Goal: Navigation & Orientation: Go to known website

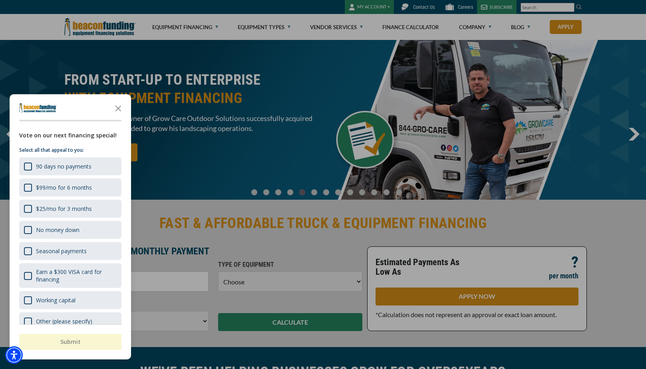
click at [377, 7] on div "button" at bounding box center [323, 184] width 646 height 369
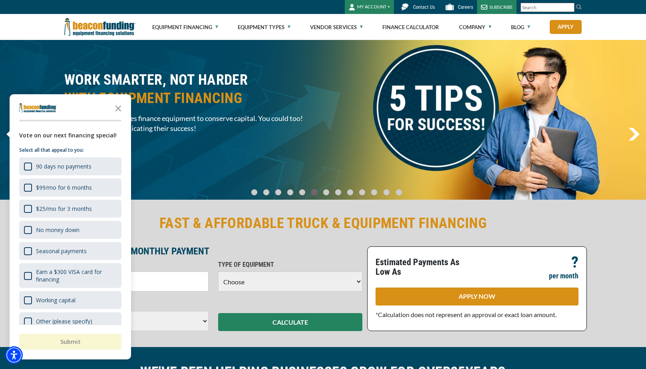
click at [388, 5] on button "MY ACCOUNT" at bounding box center [369, 7] width 49 height 14
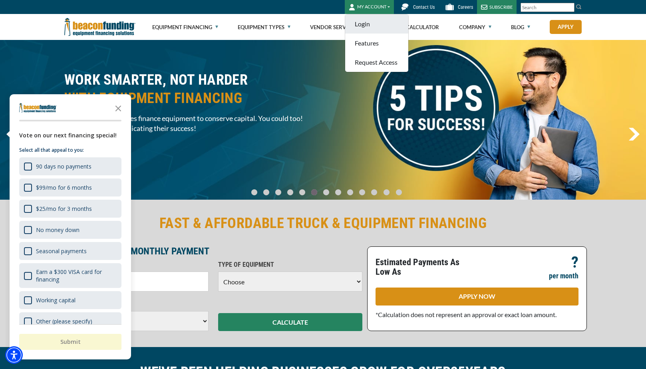
click at [368, 25] on link "Login" at bounding box center [376, 23] width 63 height 19
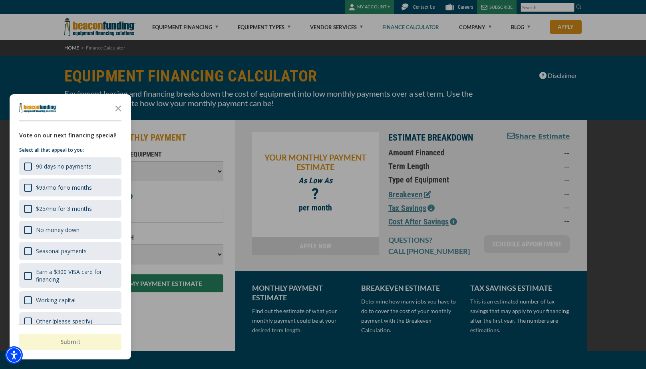
click at [460, 90] on div "button" at bounding box center [323, 184] width 646 height 369
